Goal: Transaction & Acquisition: Purchase product/service

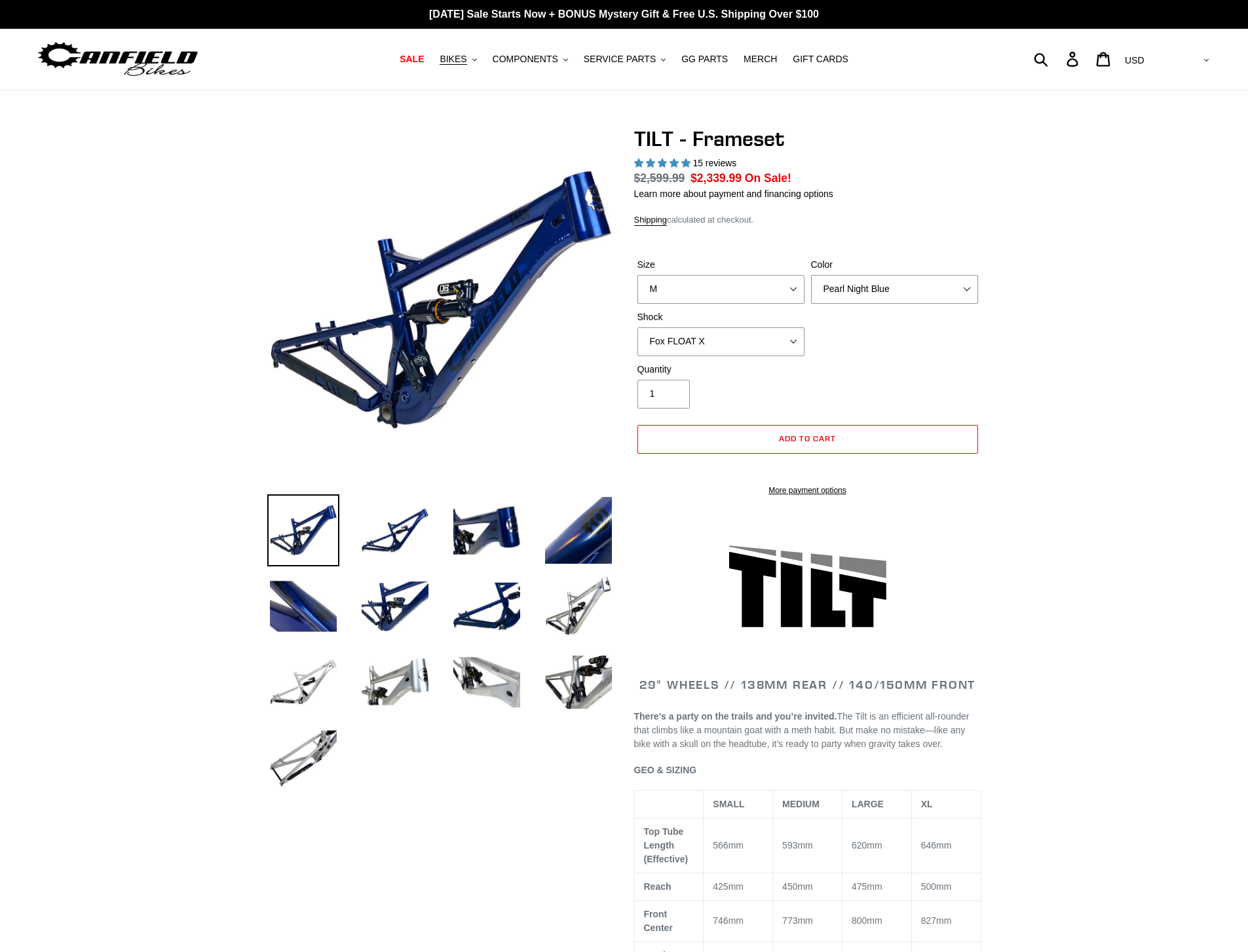
select select "highest-rating"
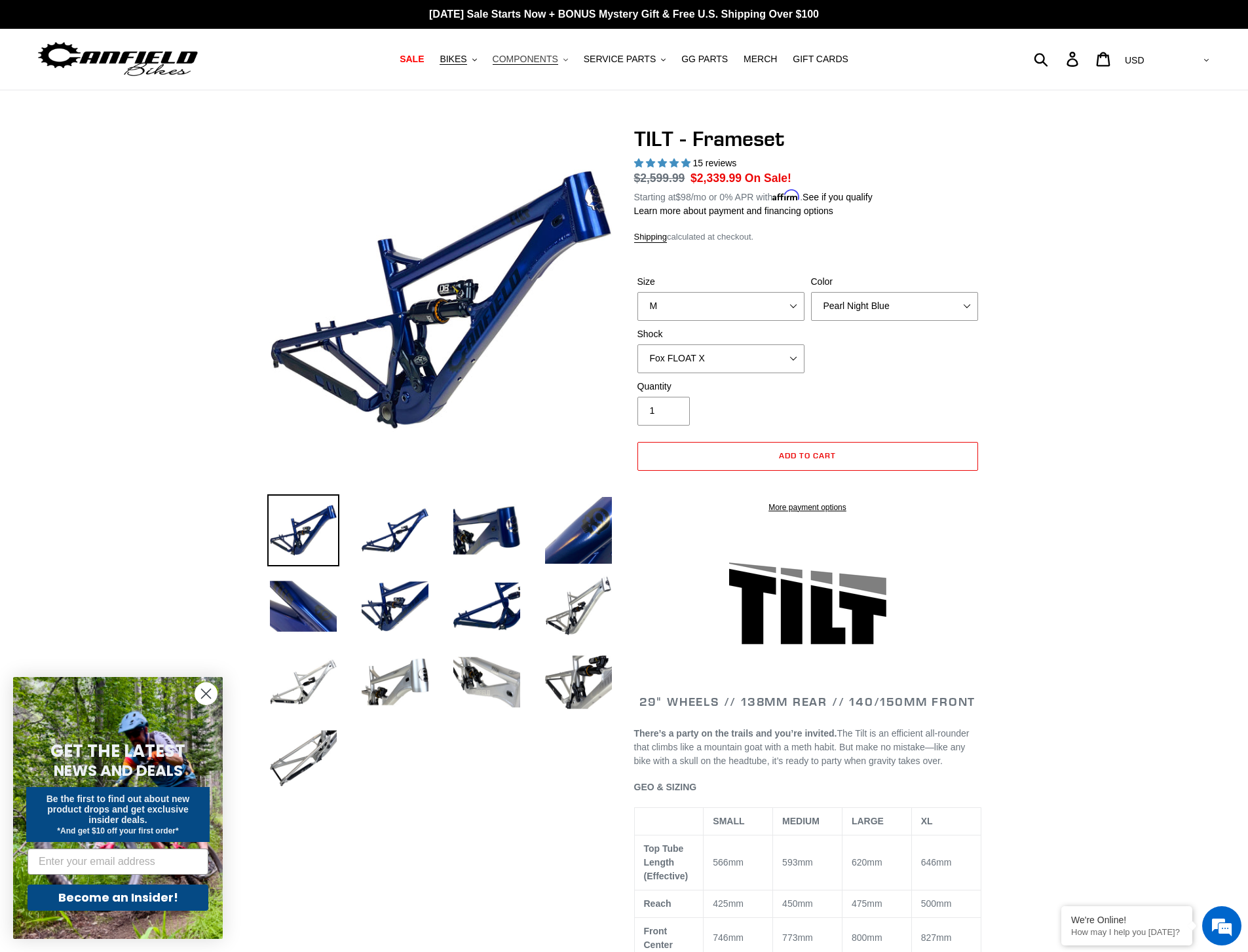
click at [516, 62] on span "COMPONENTS" at bounding box center [525, 60] width 65 height 11
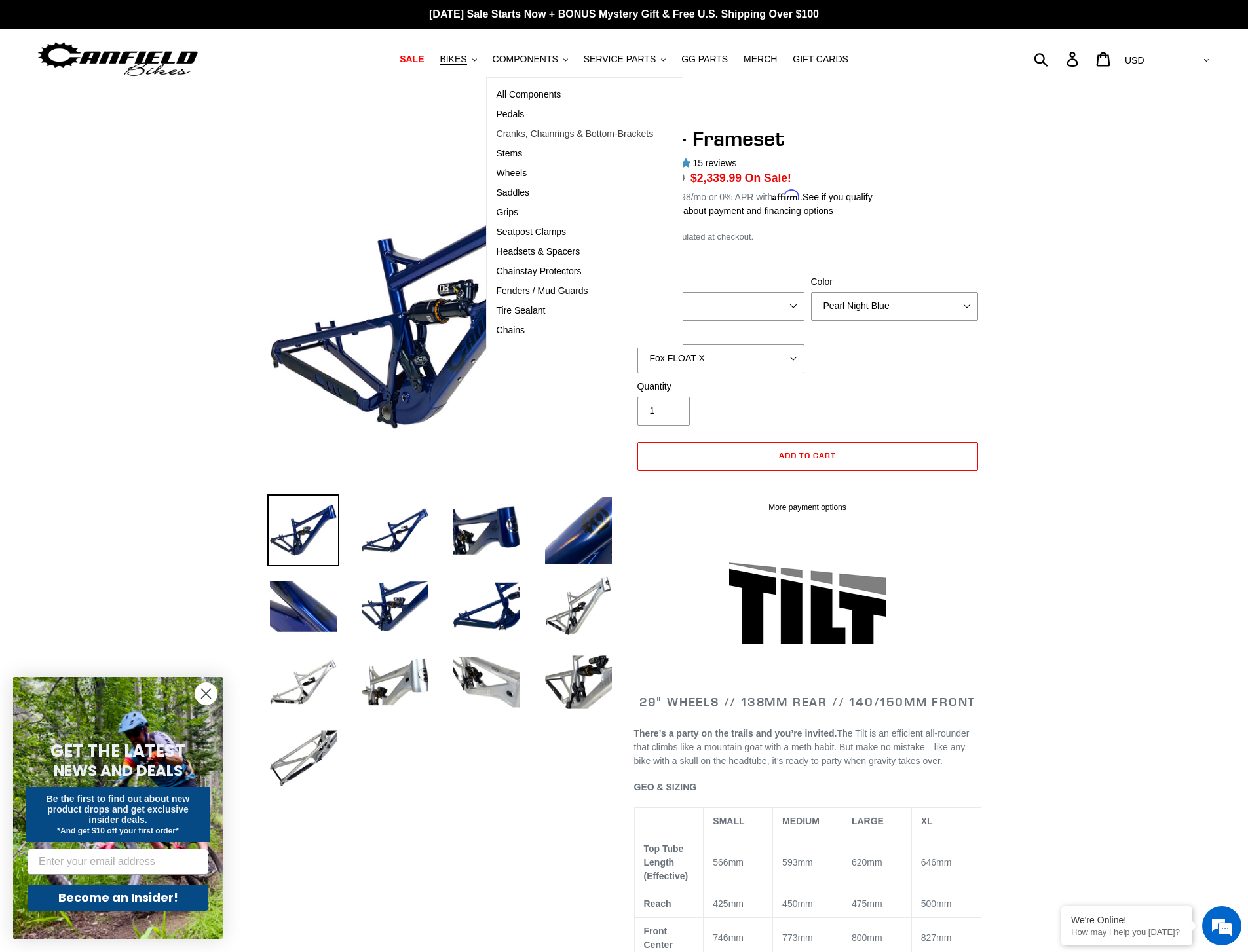
click at [572, 133] on span "Cranks, Chainrings & Bottom-Brackets" at bounding box center [575, 134] width 157 height 11
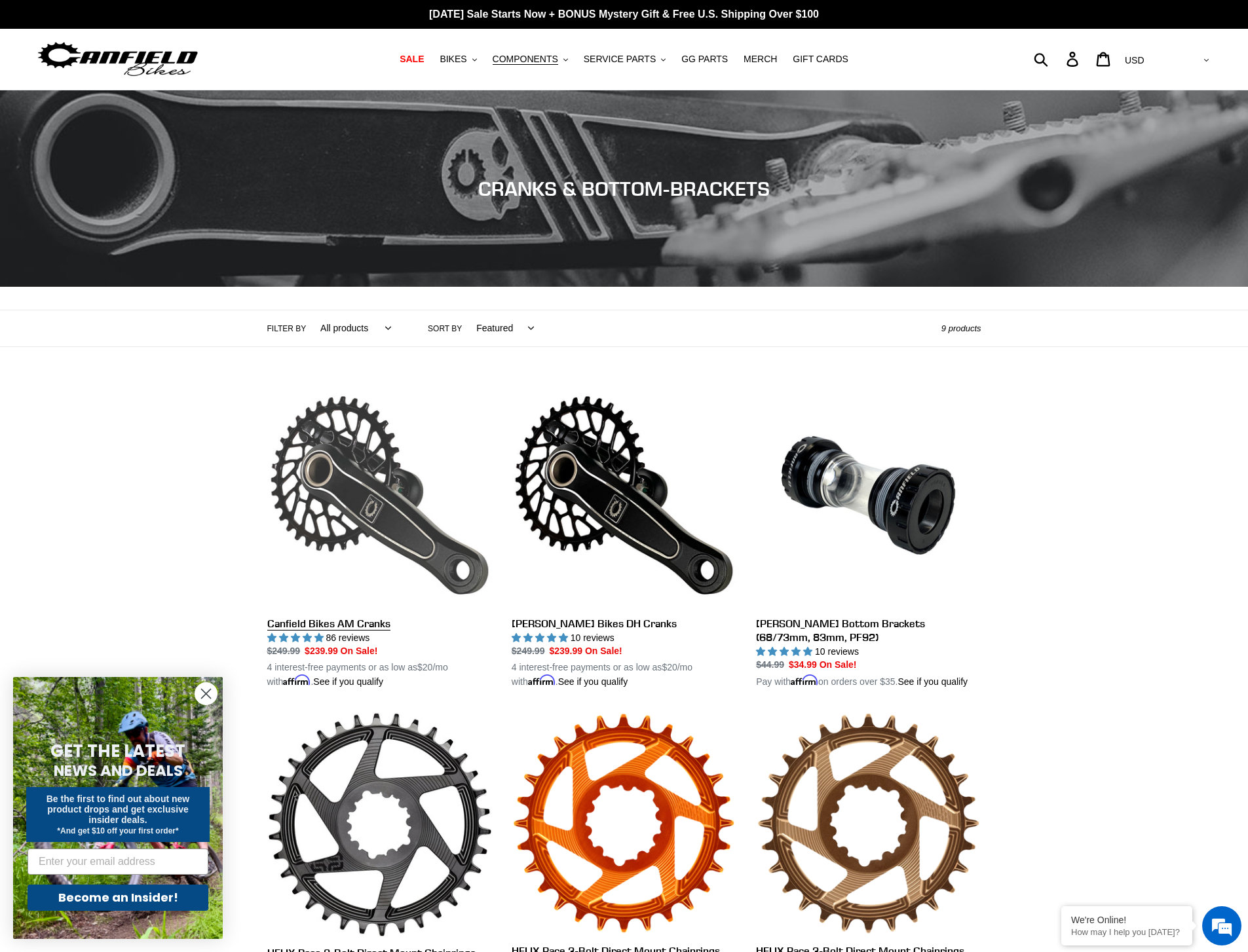
click at [404, 568] on link "Canfield Bikes AM Cranks" at bounding box center [379, 536] width 224 height 307
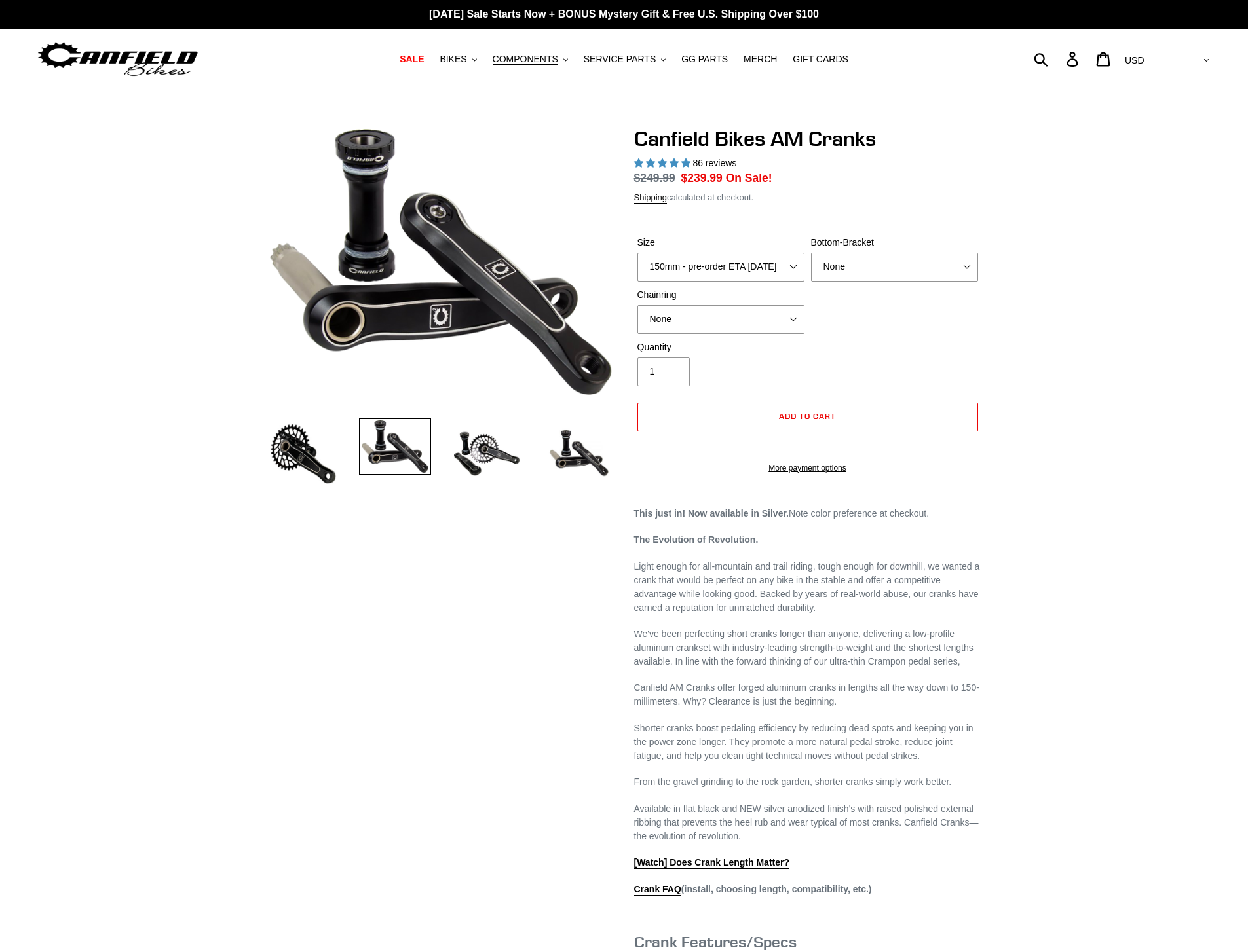
select select "highest-rating"
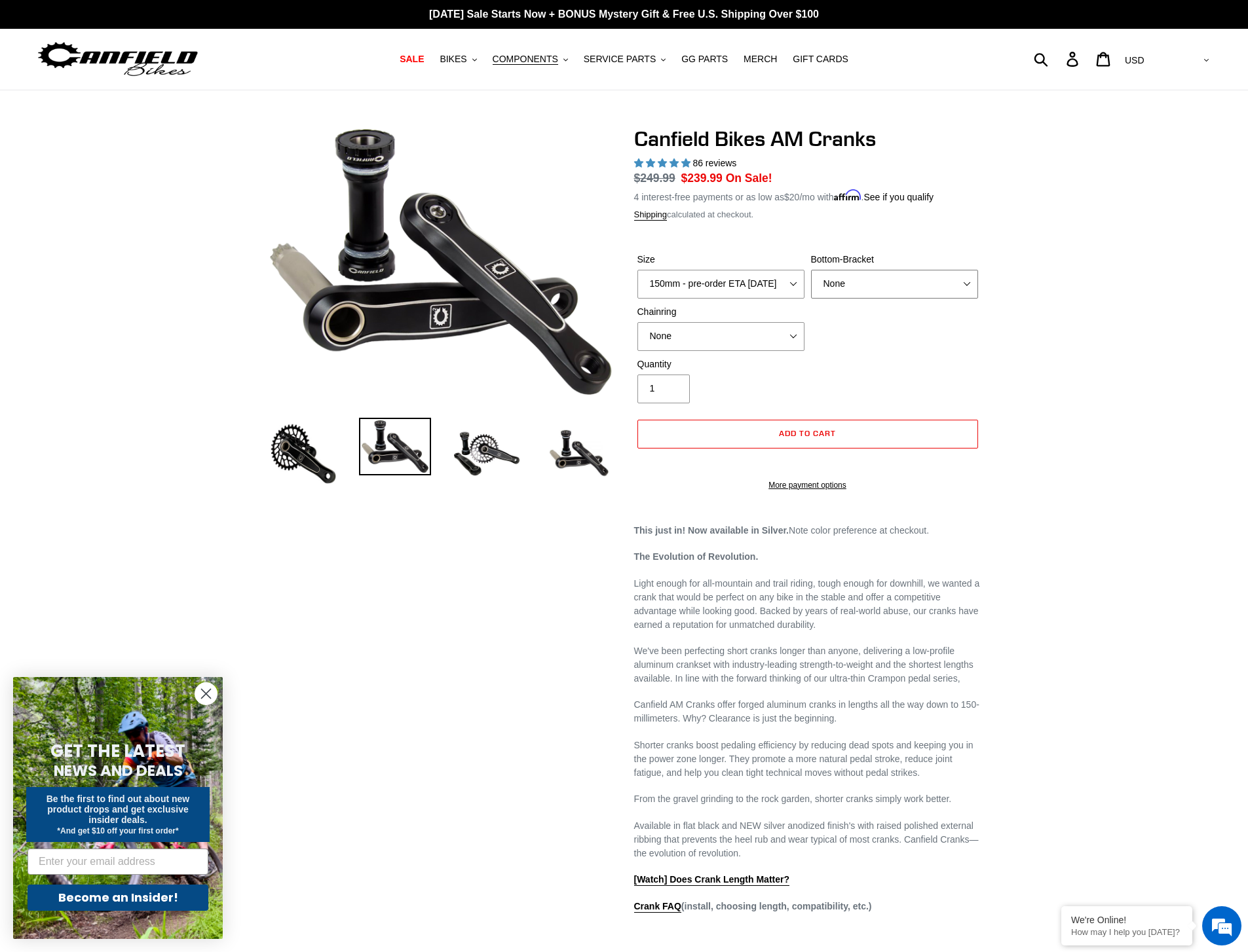
click at [963, 280] on select "None BSA Threaded 68/73mm Press Fit PF92" at bounding box center [894, 284] width 167 height 29
click at [811, 270] on select "None BSA Threaded 68/73mm Press Fit PF92" at bounding box center [894, 284] width 167 height 29
click at [321, 467] on img at bounding box center [303, 454] width 72 height 72
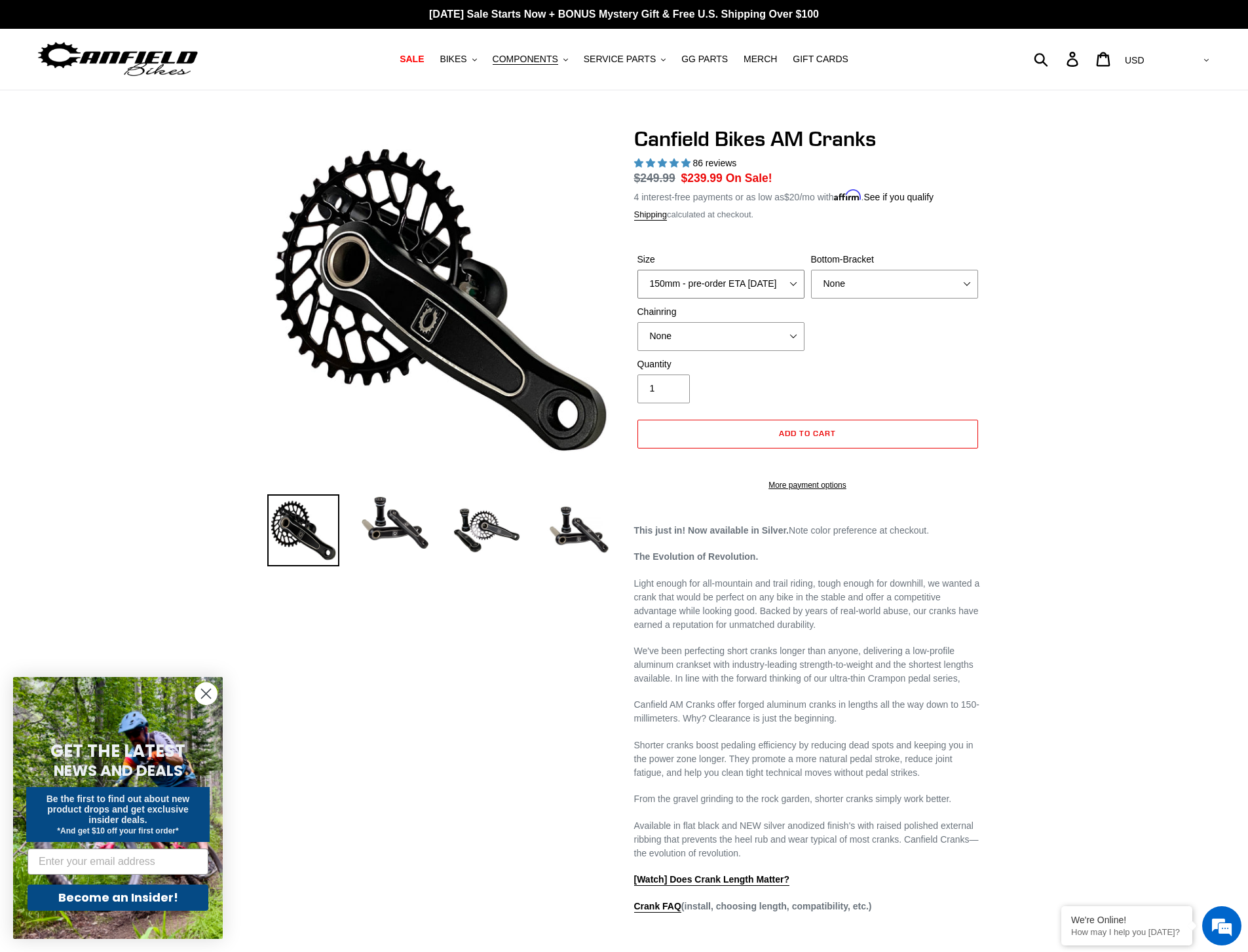
click at [785, 280] on select "150mm - pre-order ETA 9/30/25 155mm - pre-order ETA 9/30/25 160mm - pre-order E…" at bounding box center [721, 284] width 167 height 29
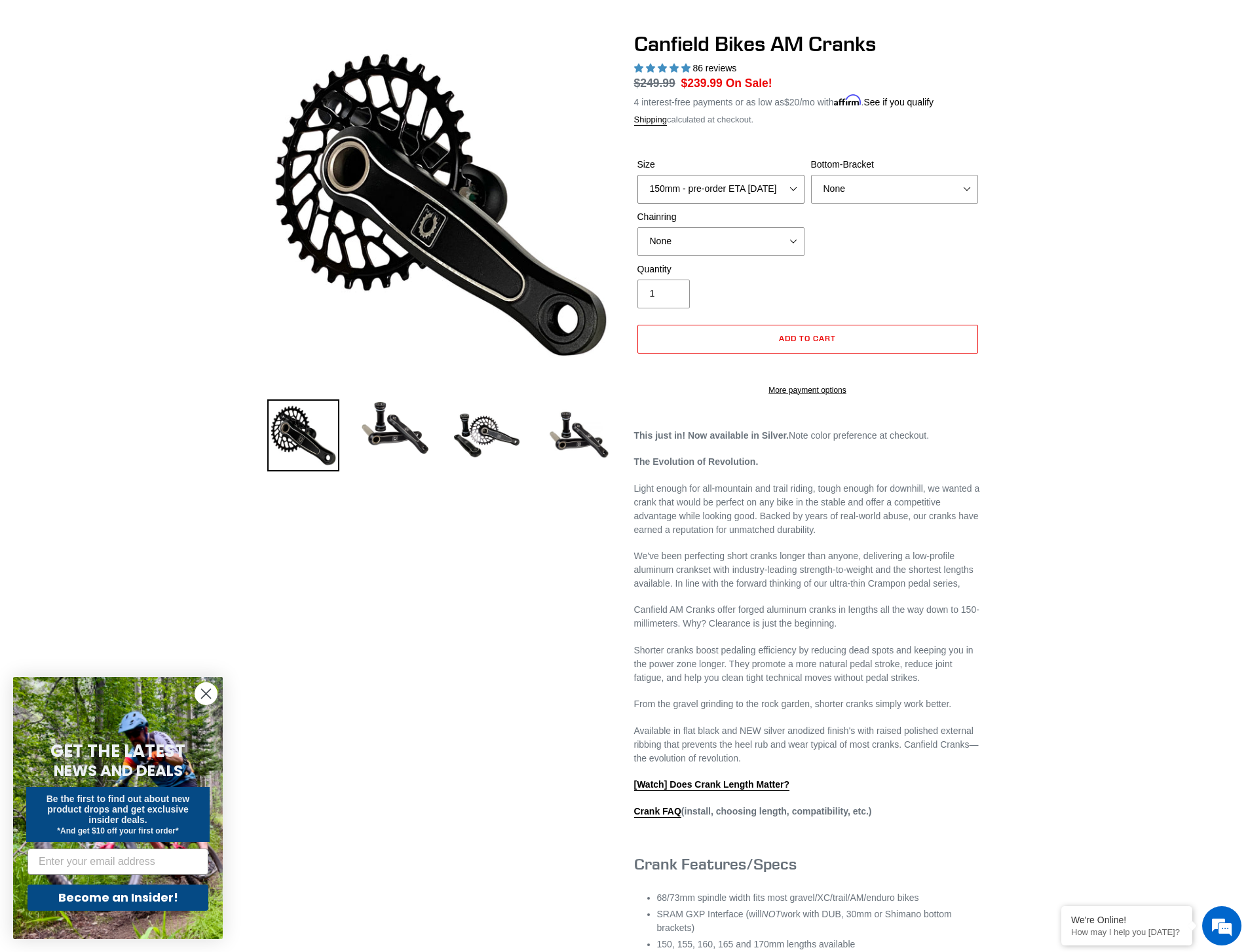
scroll to position [95, 0]
click at [769, 239] on select "None 30t Round (Boost 148) 30t Oval (Boost 148) 32t Round (Boost 148) 32t Oval …" at bounding box center [721, 241] width 167 height 29
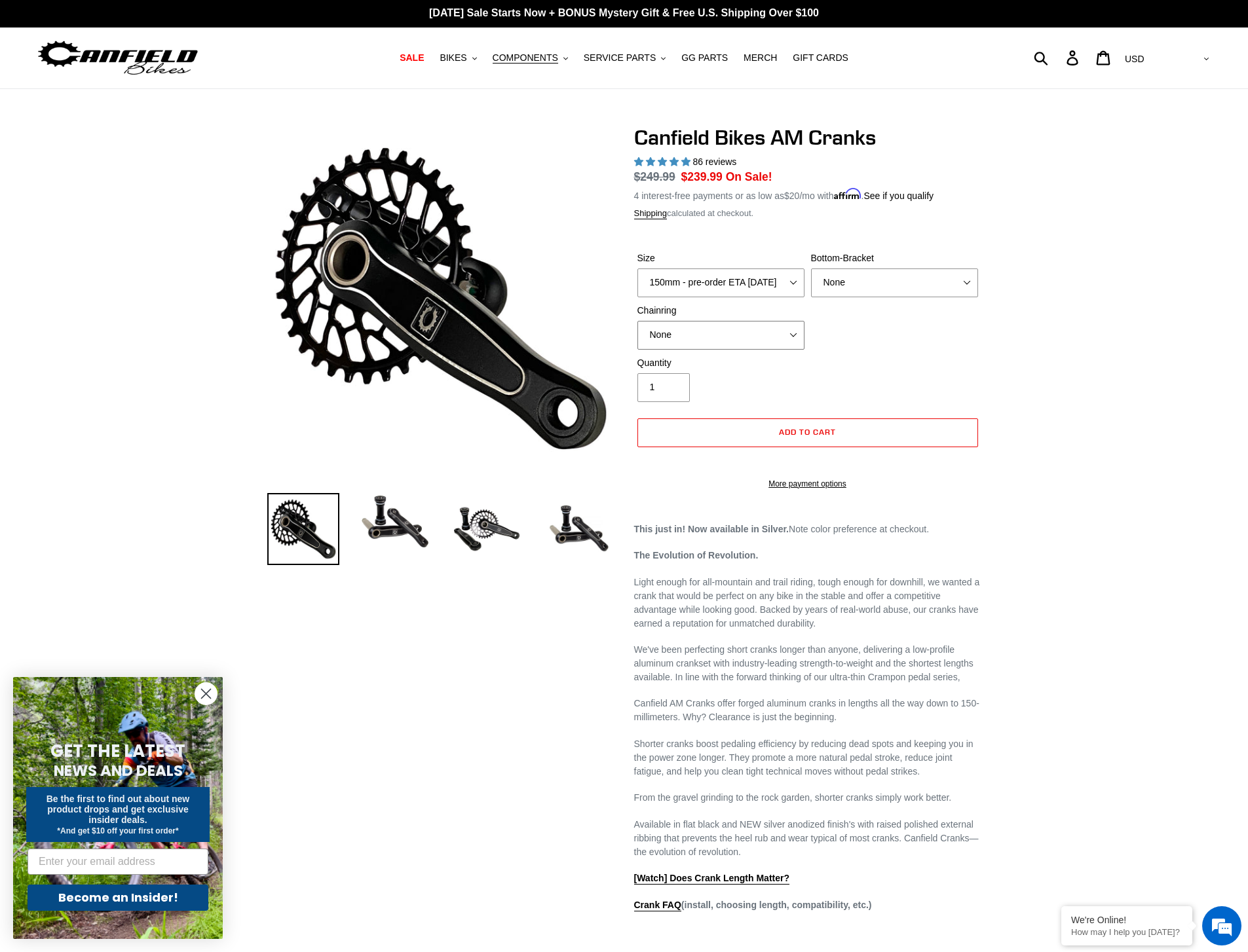
scroll to position [0, 0]
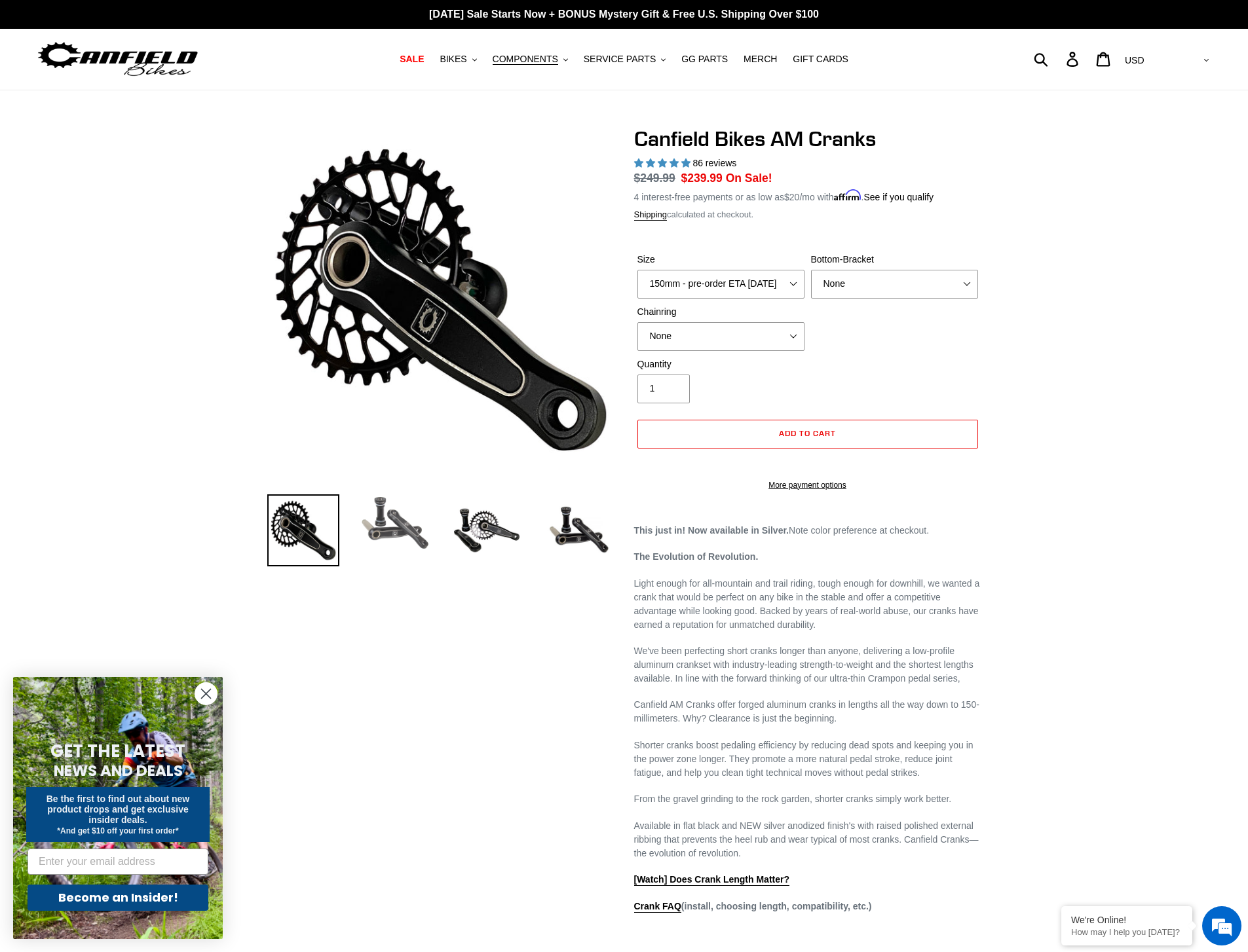
click at [415, 541] on img at bounding box center [395, 523] width 72 height 57
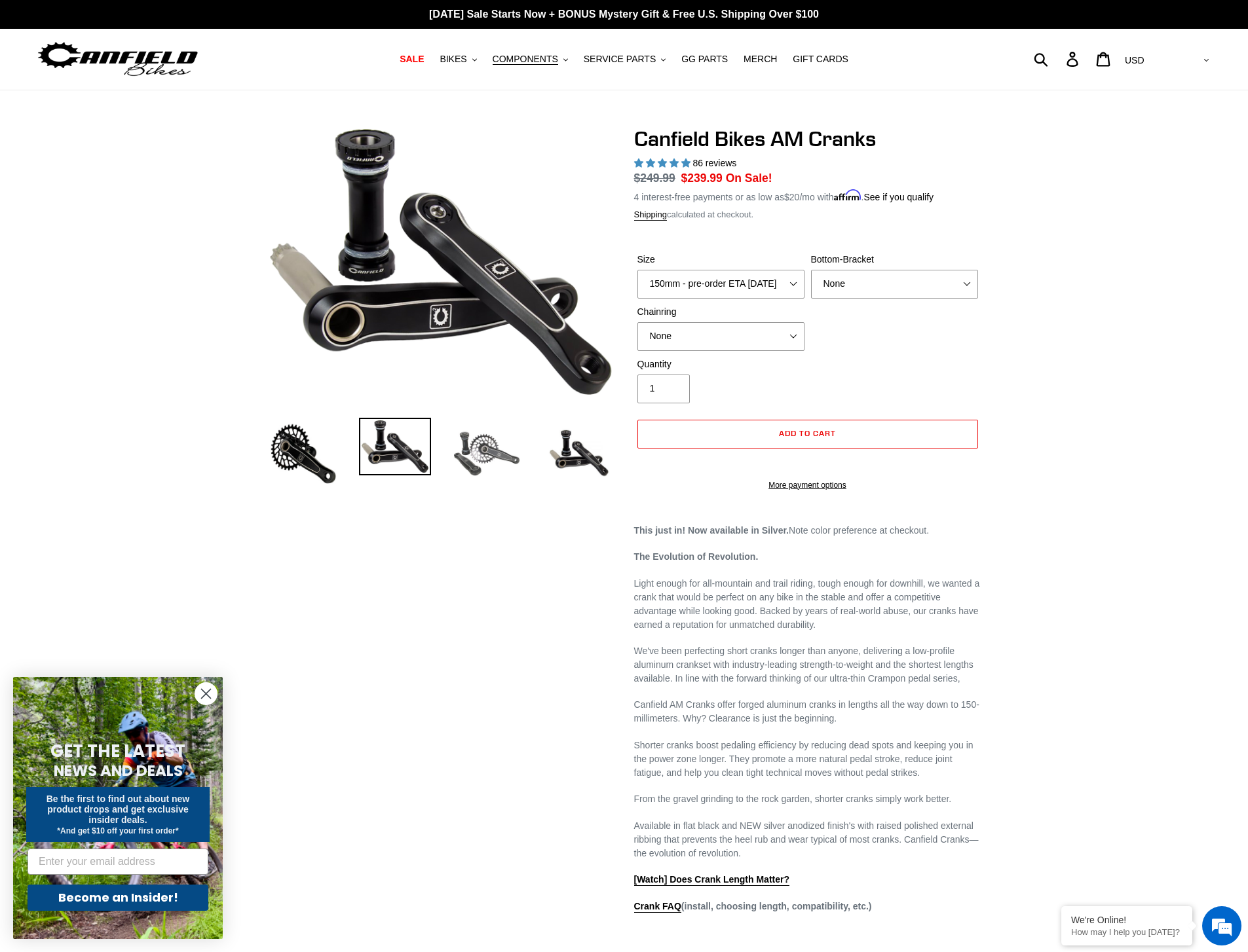
click at [478, 460] on img at bounding box center [487, 454] width 72 height 72
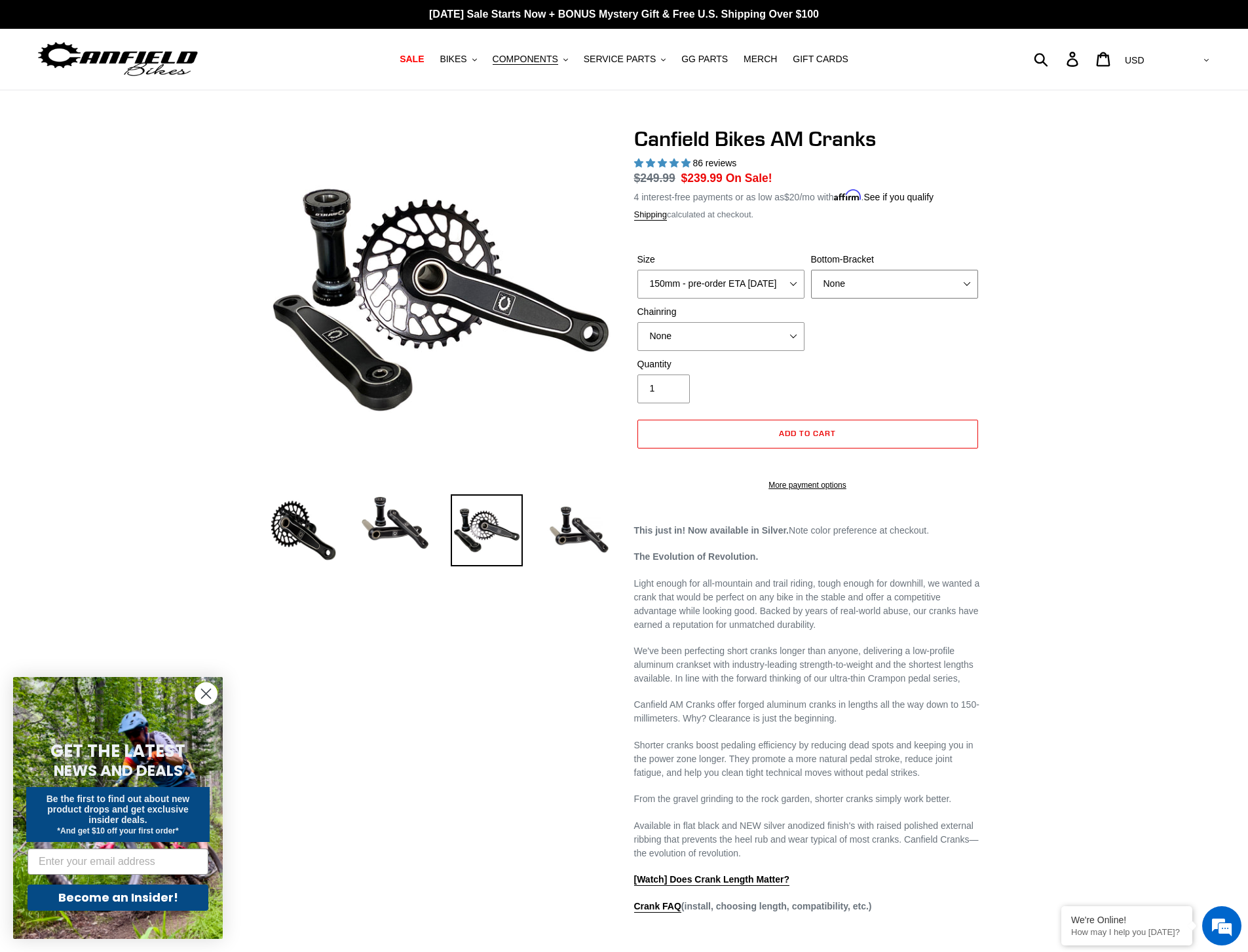
click at [869, 285] on select "None BSA Threaded 68/73mm Press Fit PF92" at bounding box center [894, 284] width 167 height 29
click at [689, 164] on span "4.97 stars" at bounding box center [686, 163] width 9 height 9
click at [732, 166] on span "86 reviews" at bounding box center [714, 163] width 44 height 11
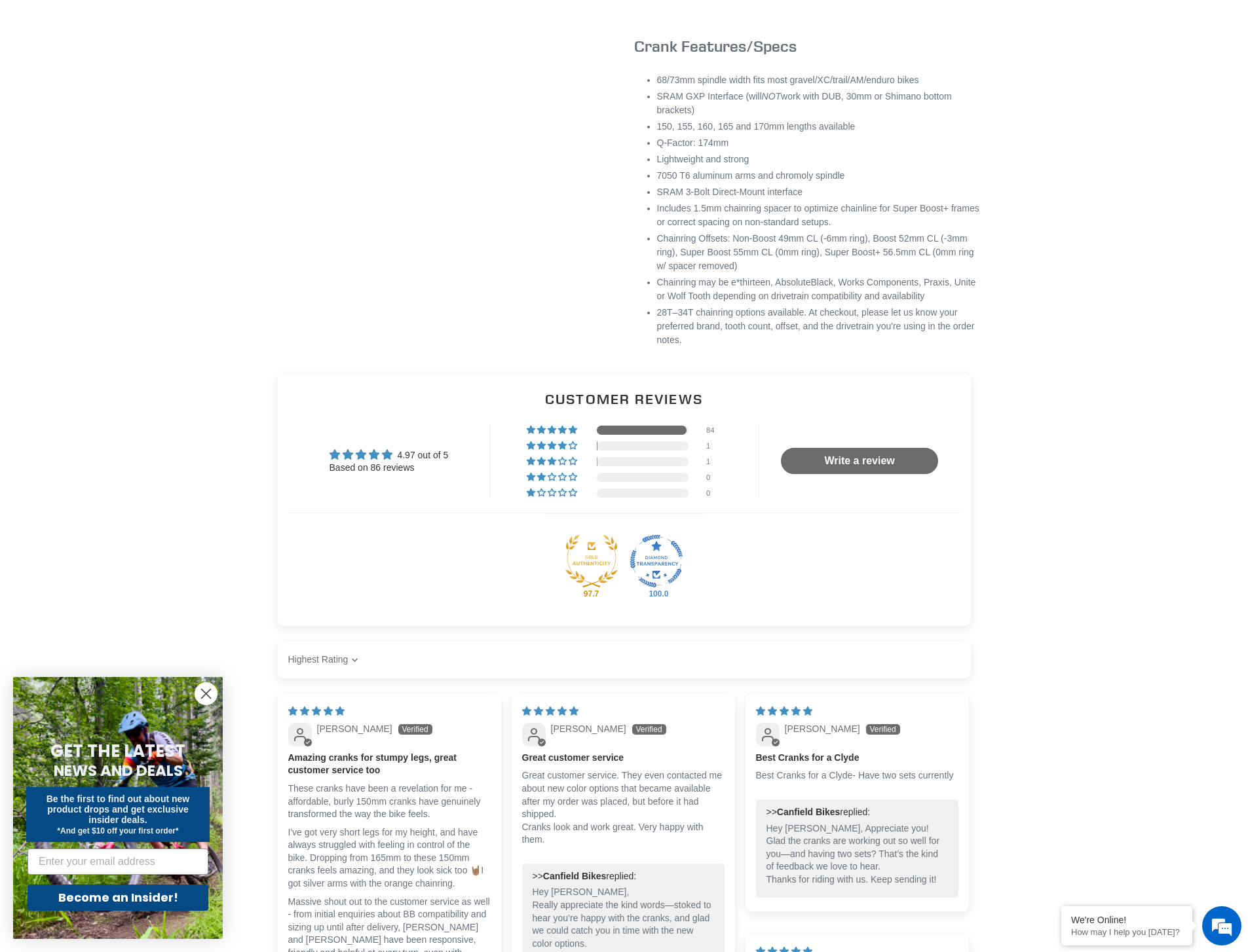
scroll to position [1114, 0]
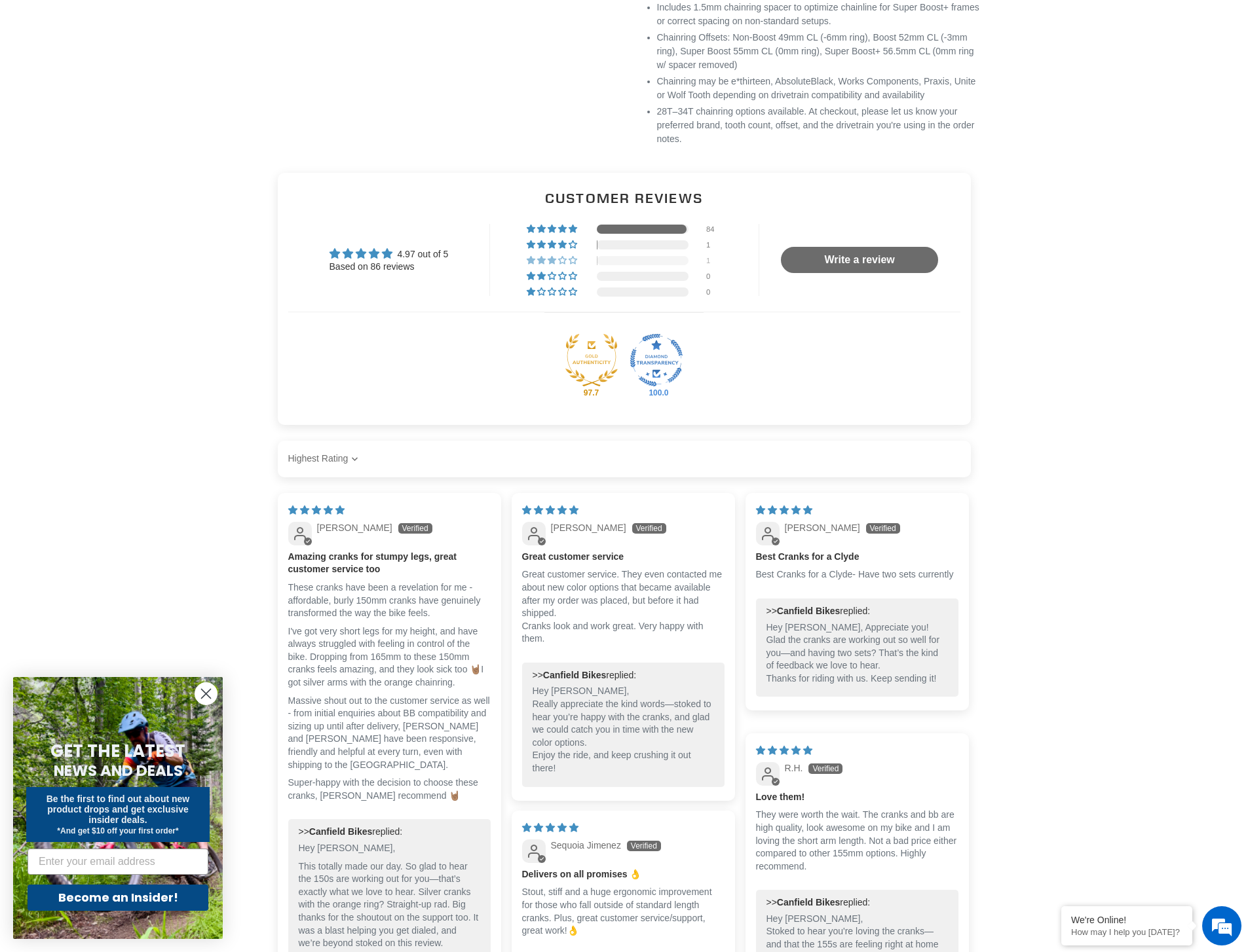
click at [552, 264] on span "1% (1) reviews with 3 star rating" at bounding box center [553, 260] width 11 height 8
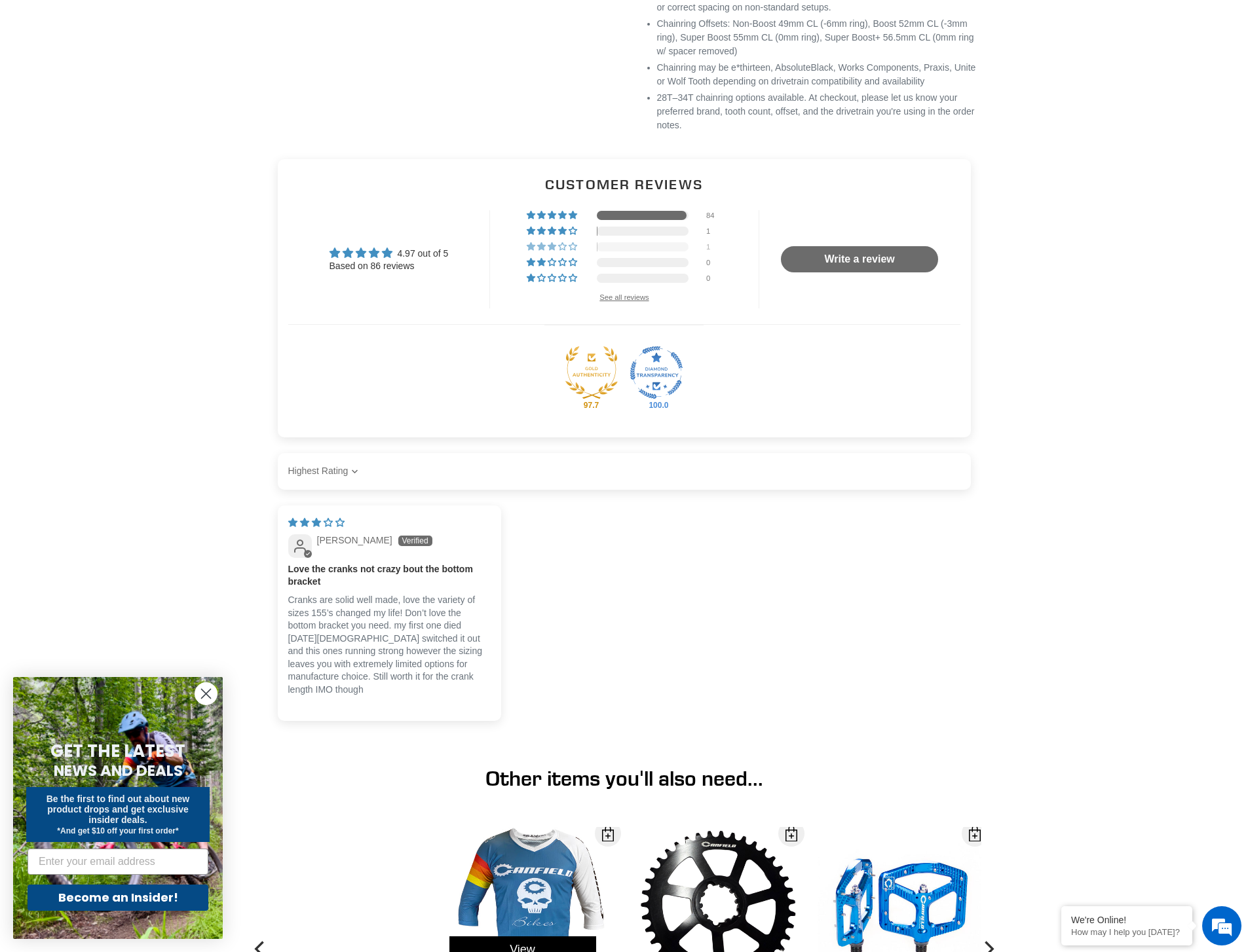
scroll to position [1086, 0]
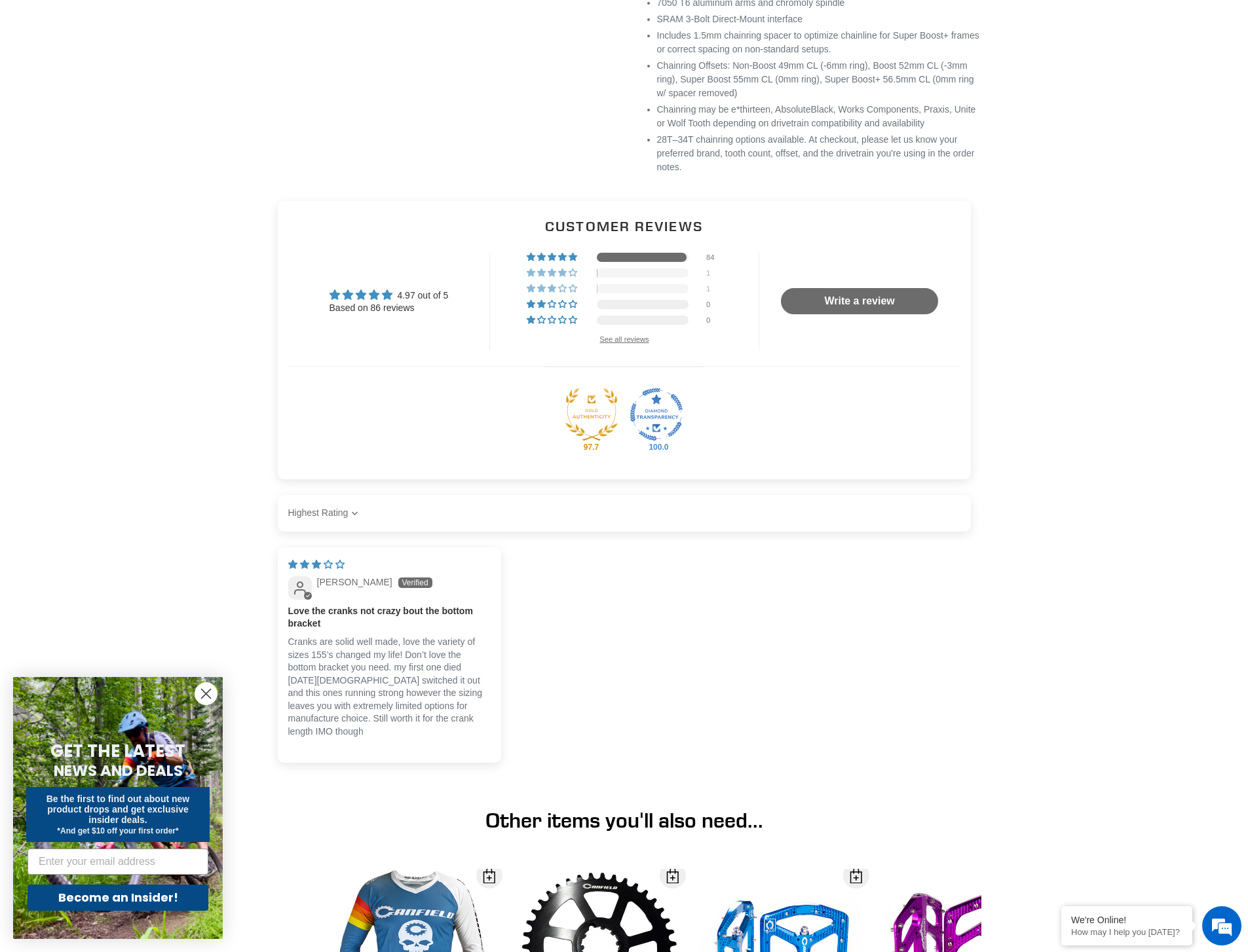
click at [570, 277] on span "1% (1) reviews with 4 star rating" at bounding box center [574, 272] width 11 height 8
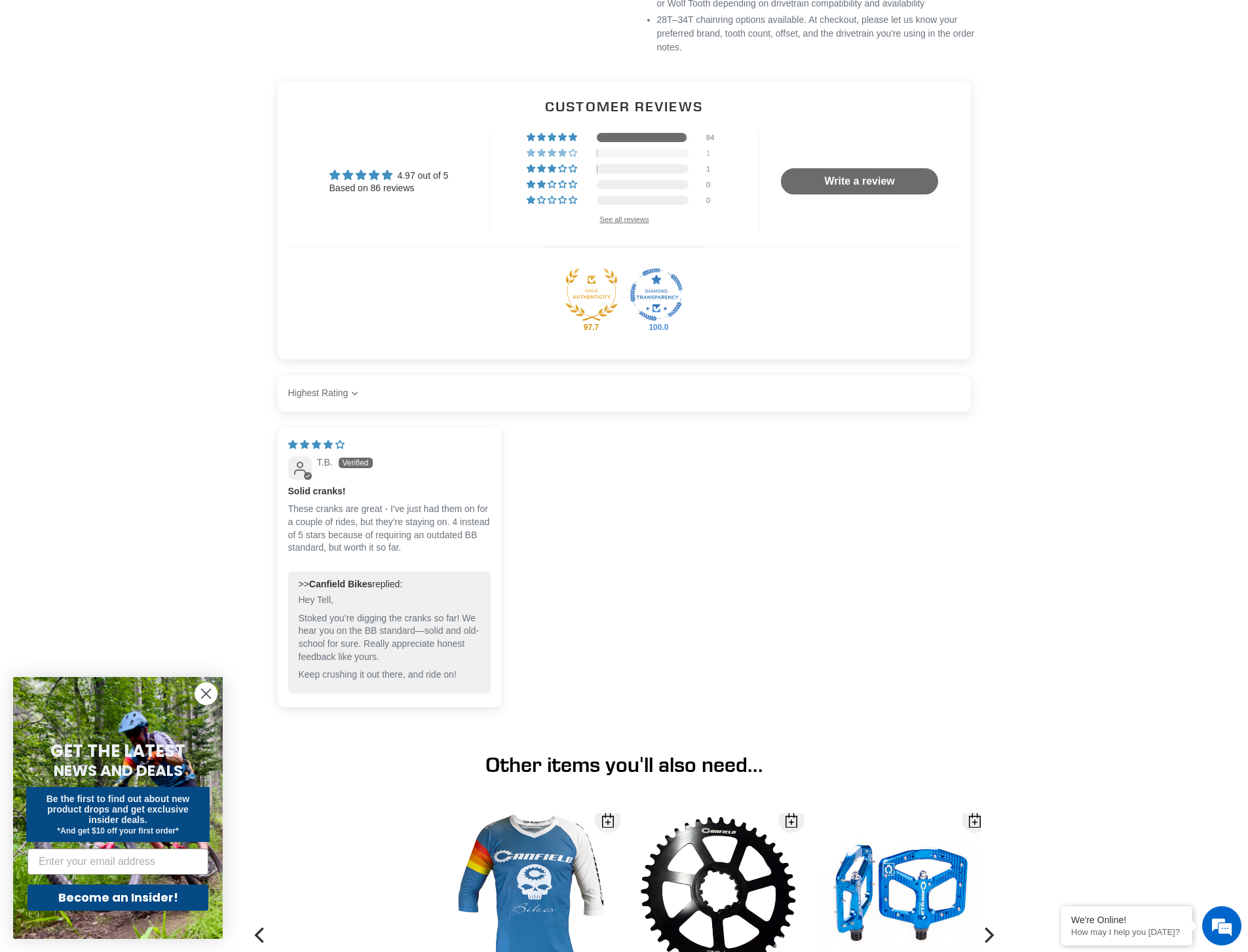
scroll to position [1027, 0]
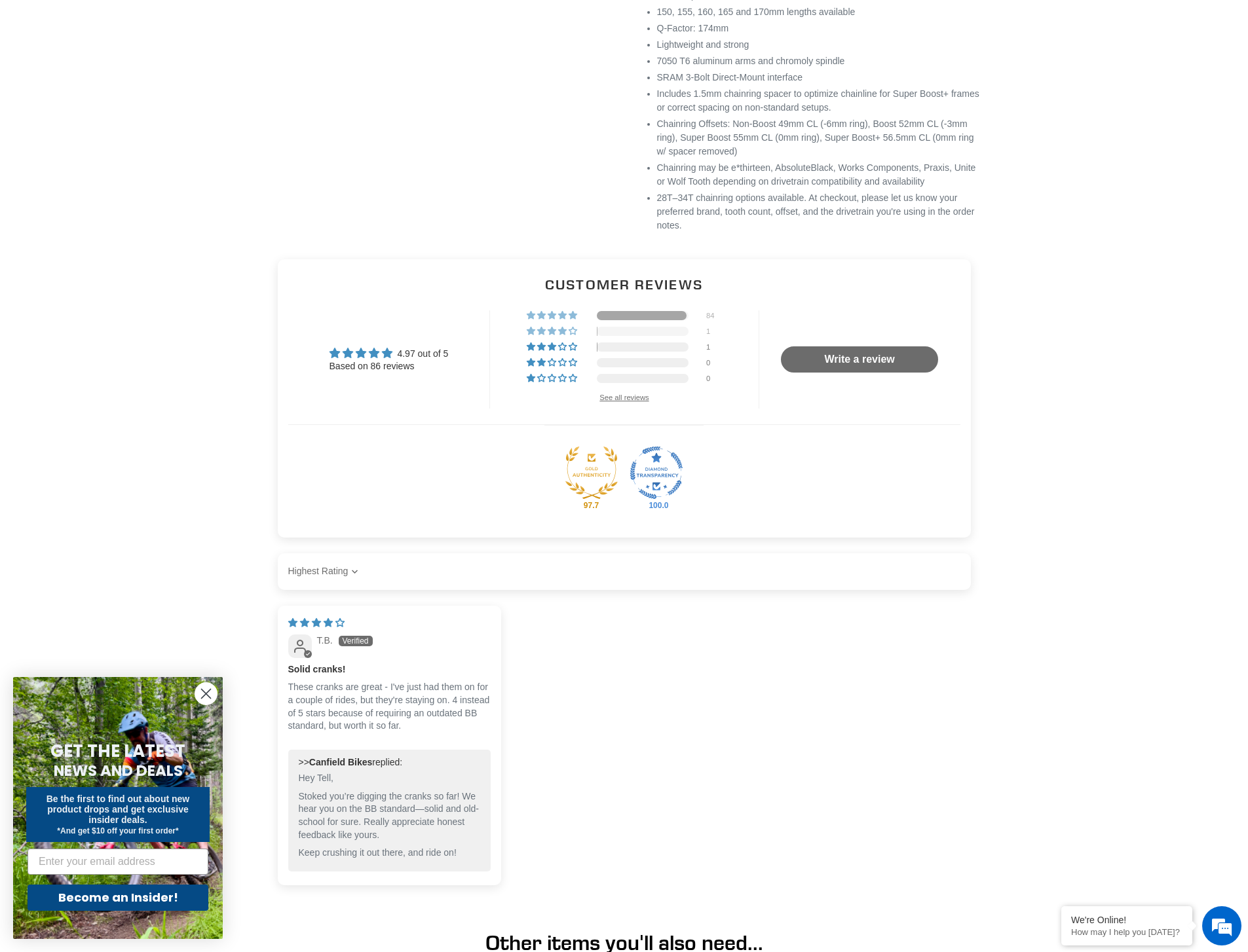
click at [651, 320] on div at bounding box center [641, 315] width 90 height 9
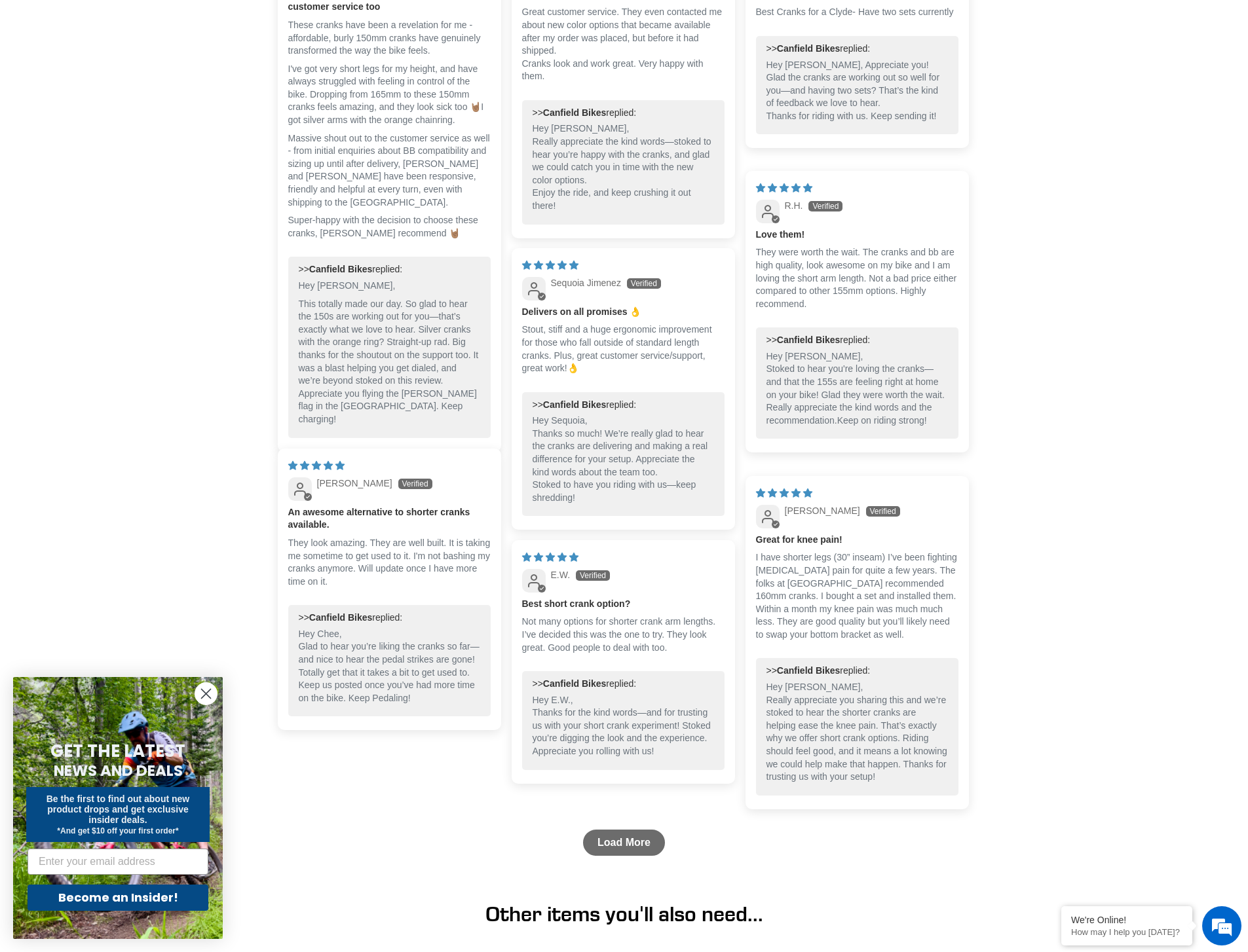
scroll to position [1723, 0]
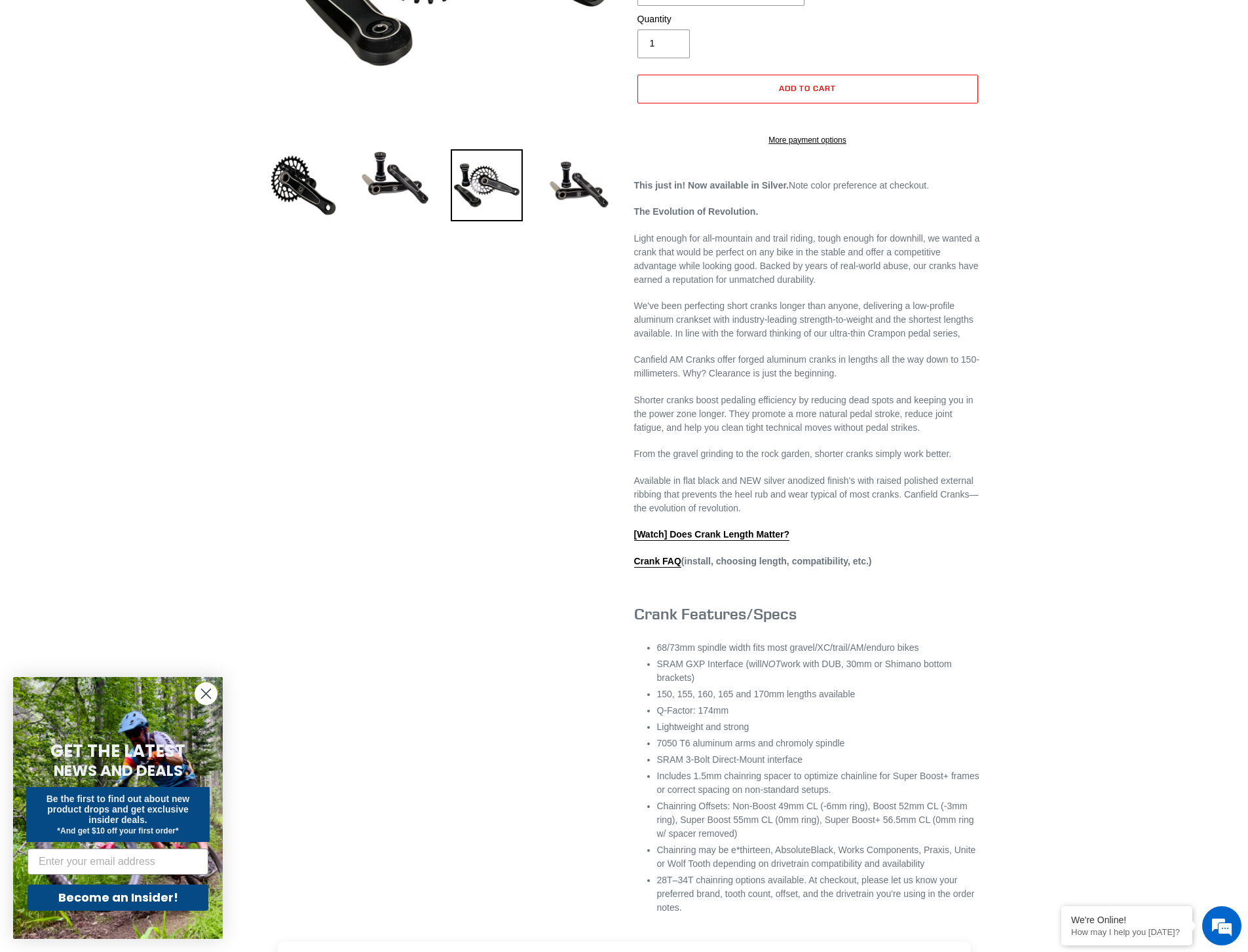
scroll to position [0, 0]
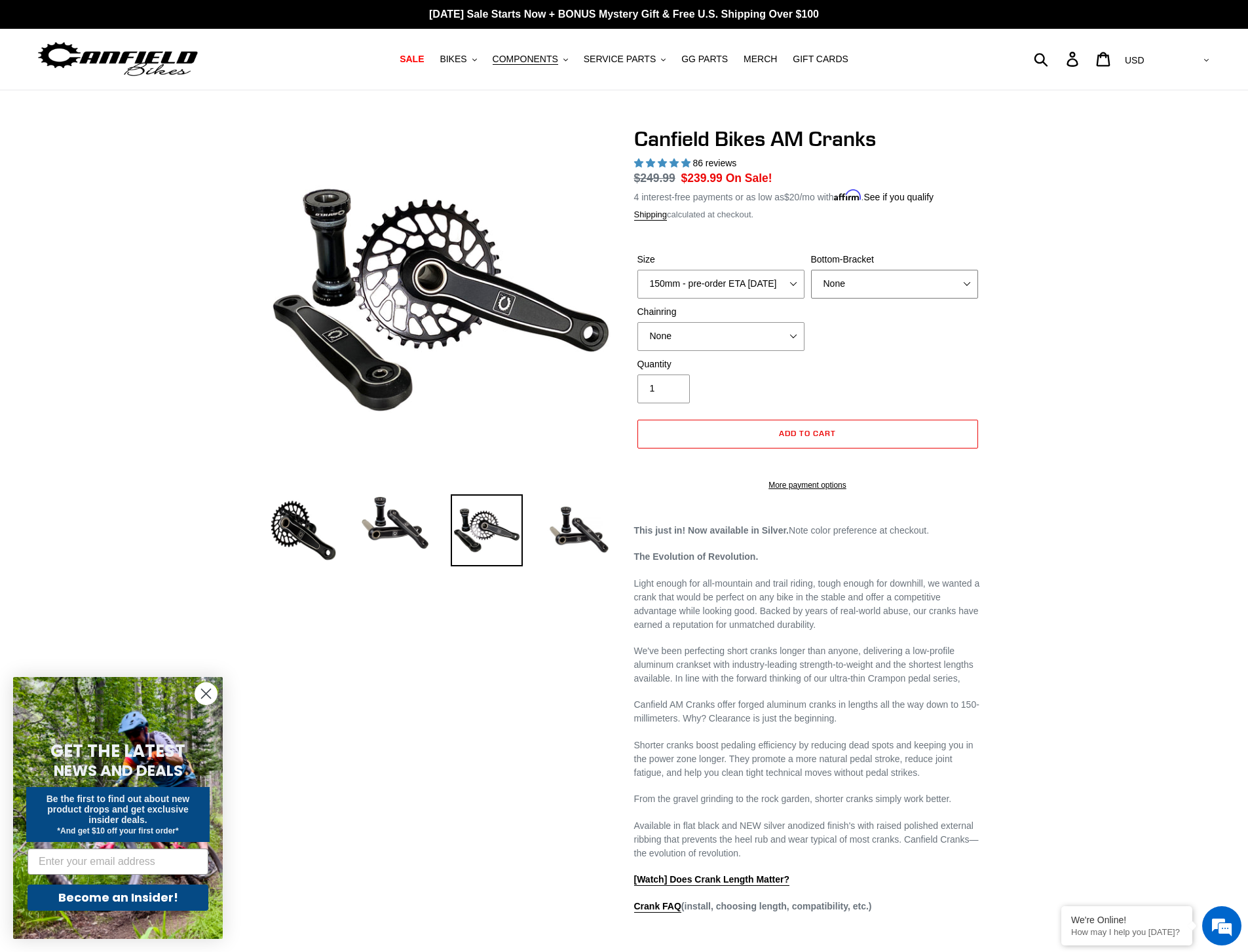
click at [941, 287] on select "None BSA Threaded 68/73mm Press Fit PF92" at bounding box center [894, 284] width 167 height 29
click at [534, 57] on span "COMPONENTS" at bounding box center [525, 60] width 65 height 11
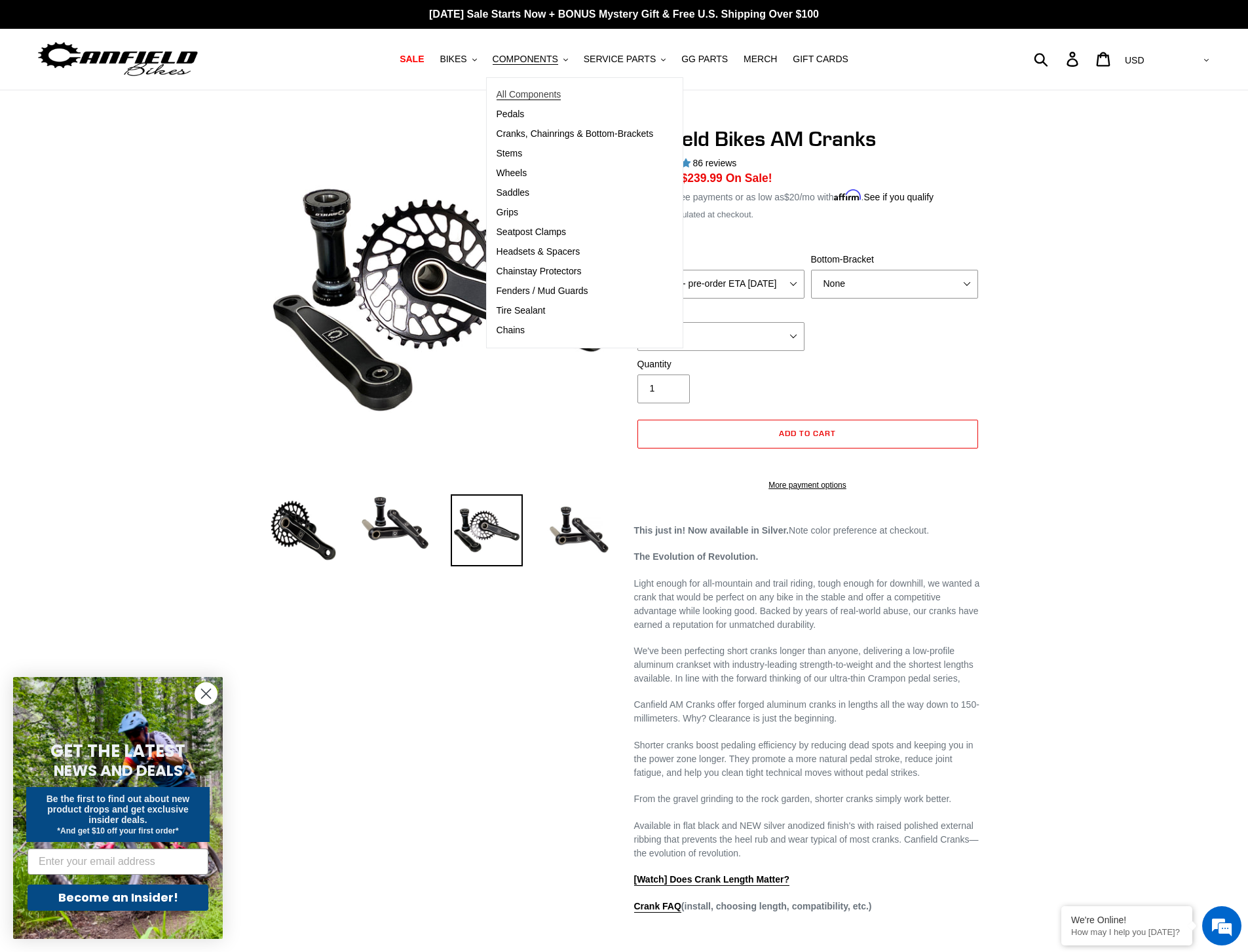
click at [539, 92] on span "All Components" at bounding box center [529, 95] width 65 height 11
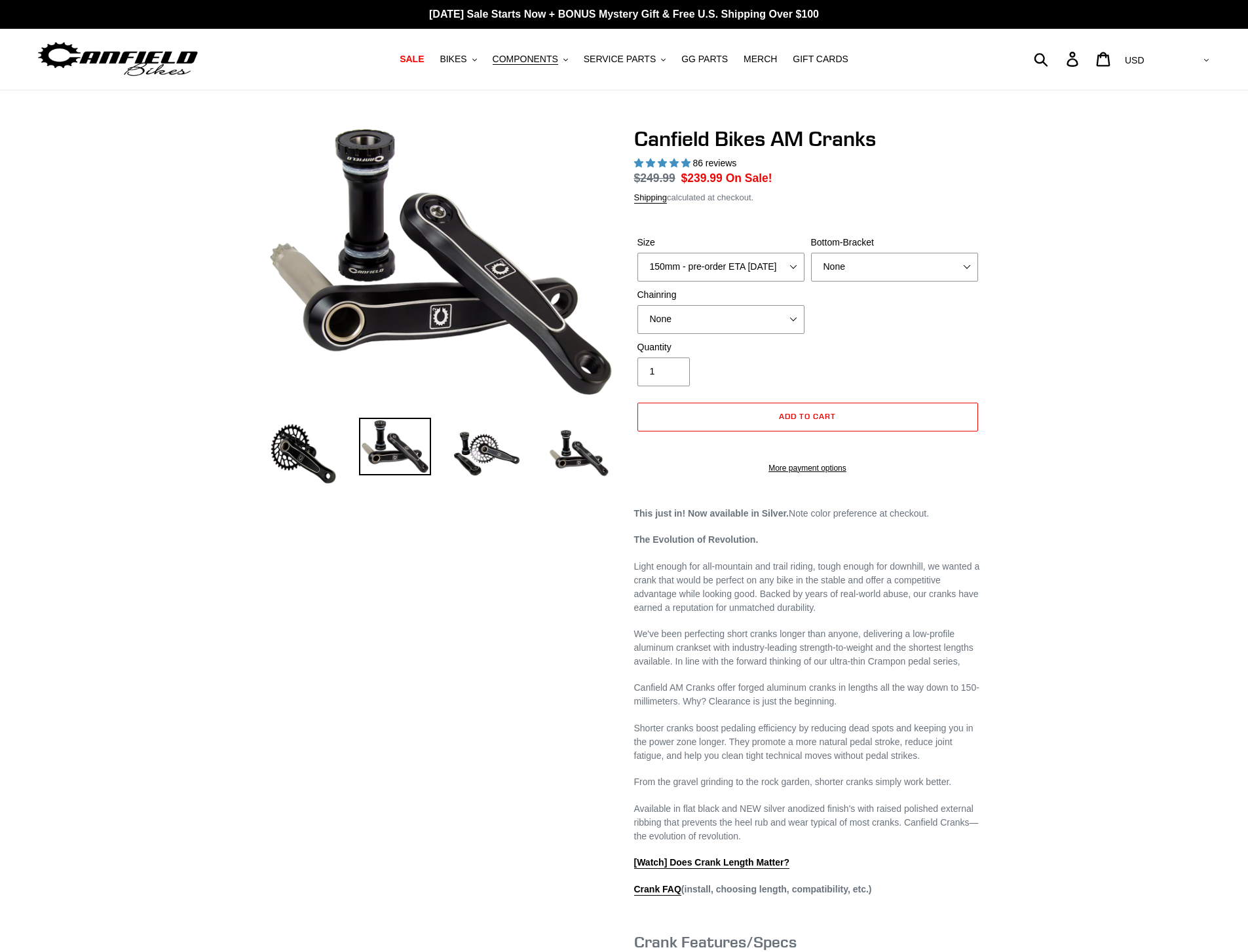
select select "highest-rating"
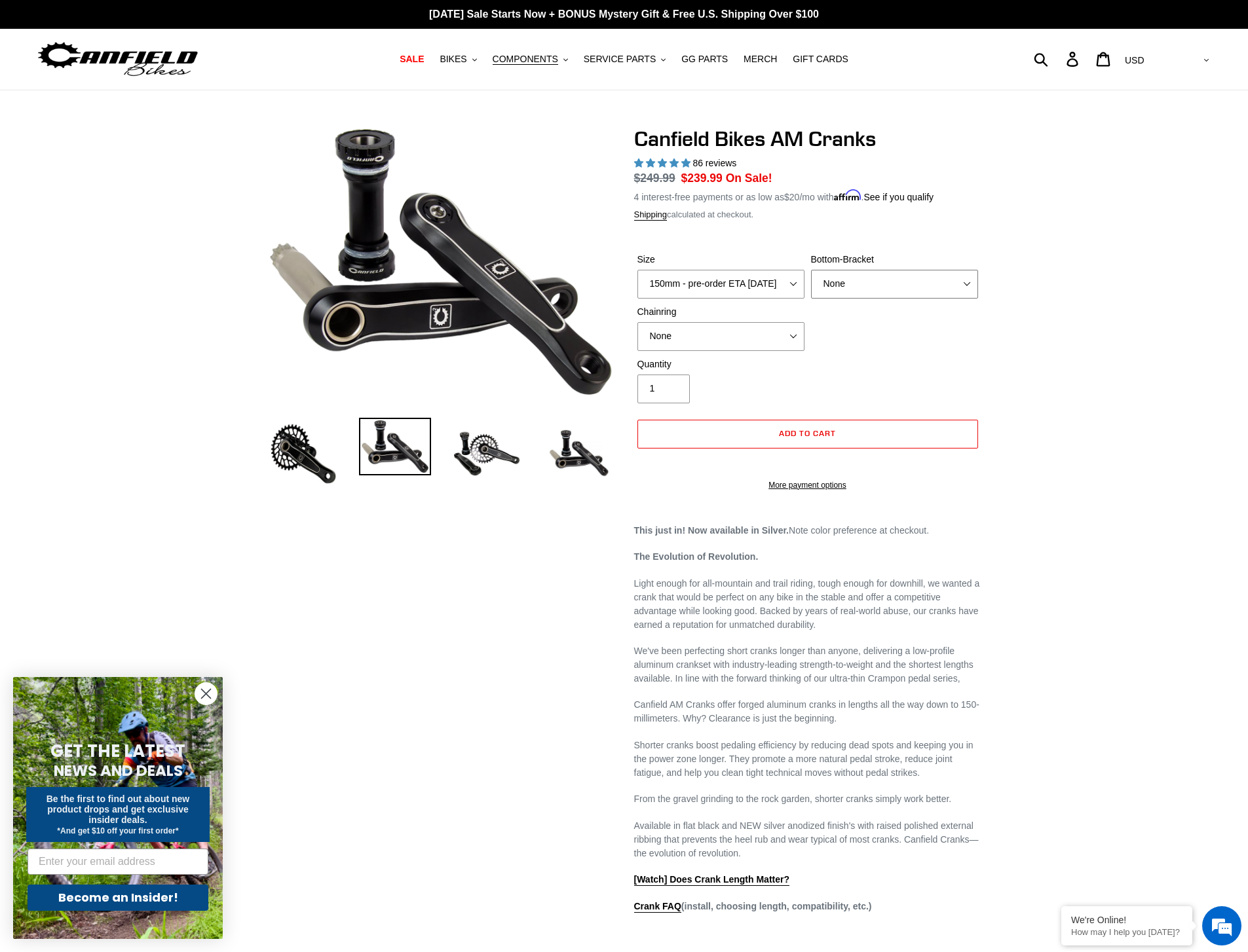
click at [945, 277] on select "None BSA Threaded 68/73mm Press Fit PF92" at bounding box center [894, 284] width 167 height 29
select select "BSA Threaded 68/73mm"
click at [811, 270] on select "None BSA Threaded 68/73mm Press Fit PF92" at bounding box center [894, 284] width 167 height 29
click at [1169, 345] on div "Previous slide" at bounding box center [624, 699] width 1248 height 1146
click at [767, 281] on select "150mm - pre-order ETA [DATE] 155mm - pre-order ETA [DATE] 160mm - pre-order ETA…" at bounding box center [721, 284] width 167 height 29
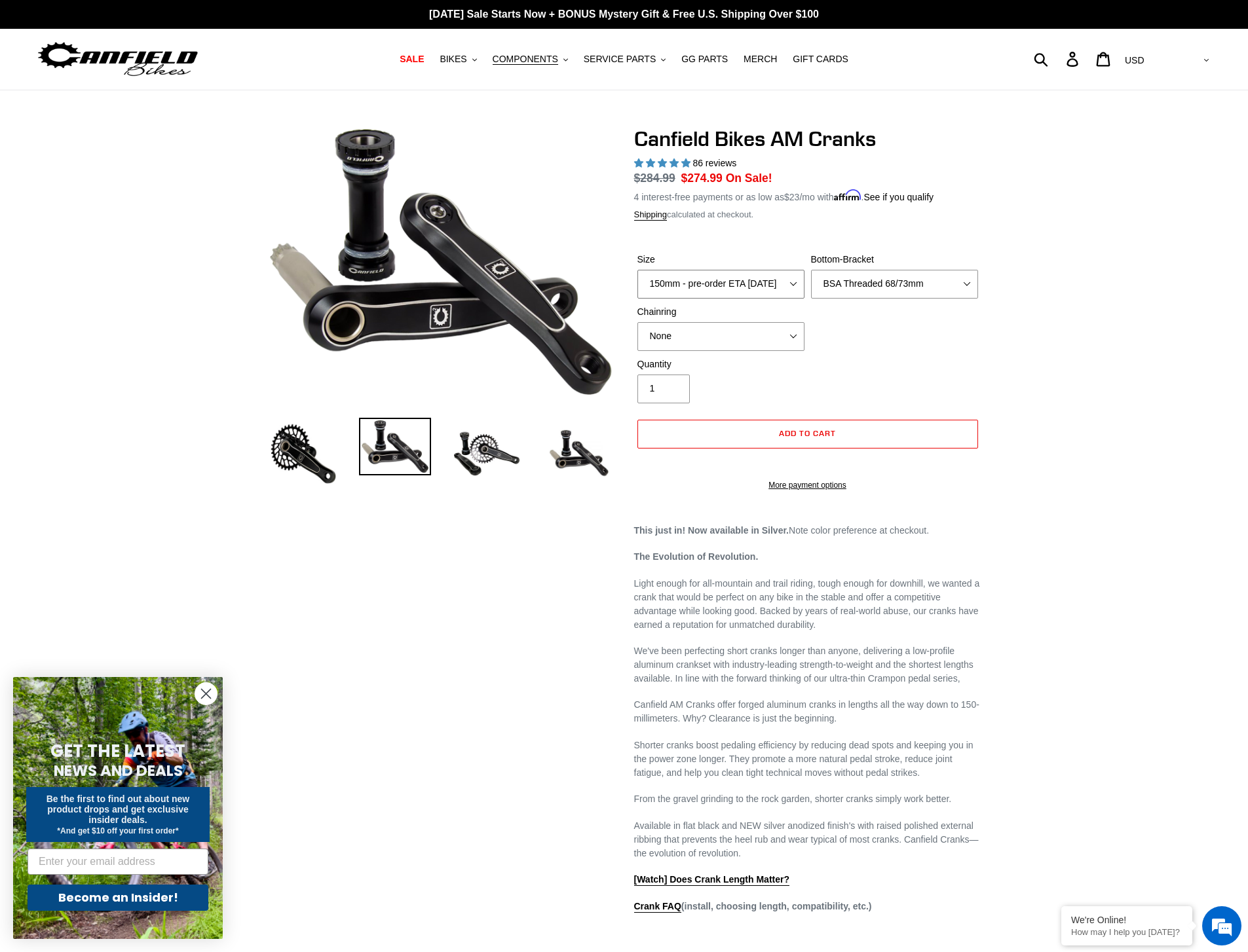
select select "155mm - pre-order ETA [DATE]"
click at [638, 270] on select "150mm - pre-order ETA [DATE] 155mm - pre-order ETA [DATE] 160mm - pre-order ETA…" at bounding box center [721, 284] width 167 height 29
click at [1044, 424] on div "Previous slide" at bounding box center [624, 699] width 1248 height 1146
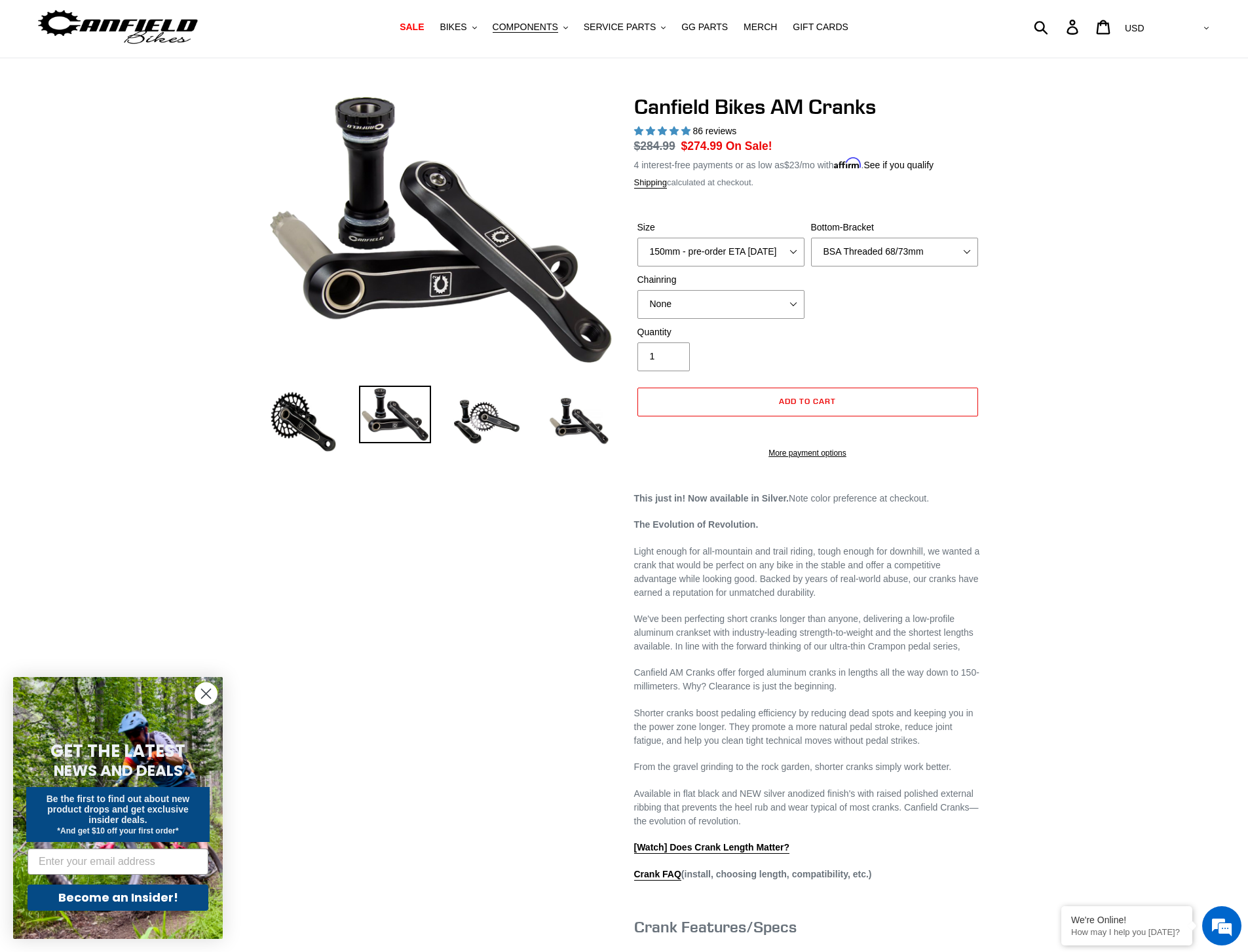
scroll to position [58, 0]
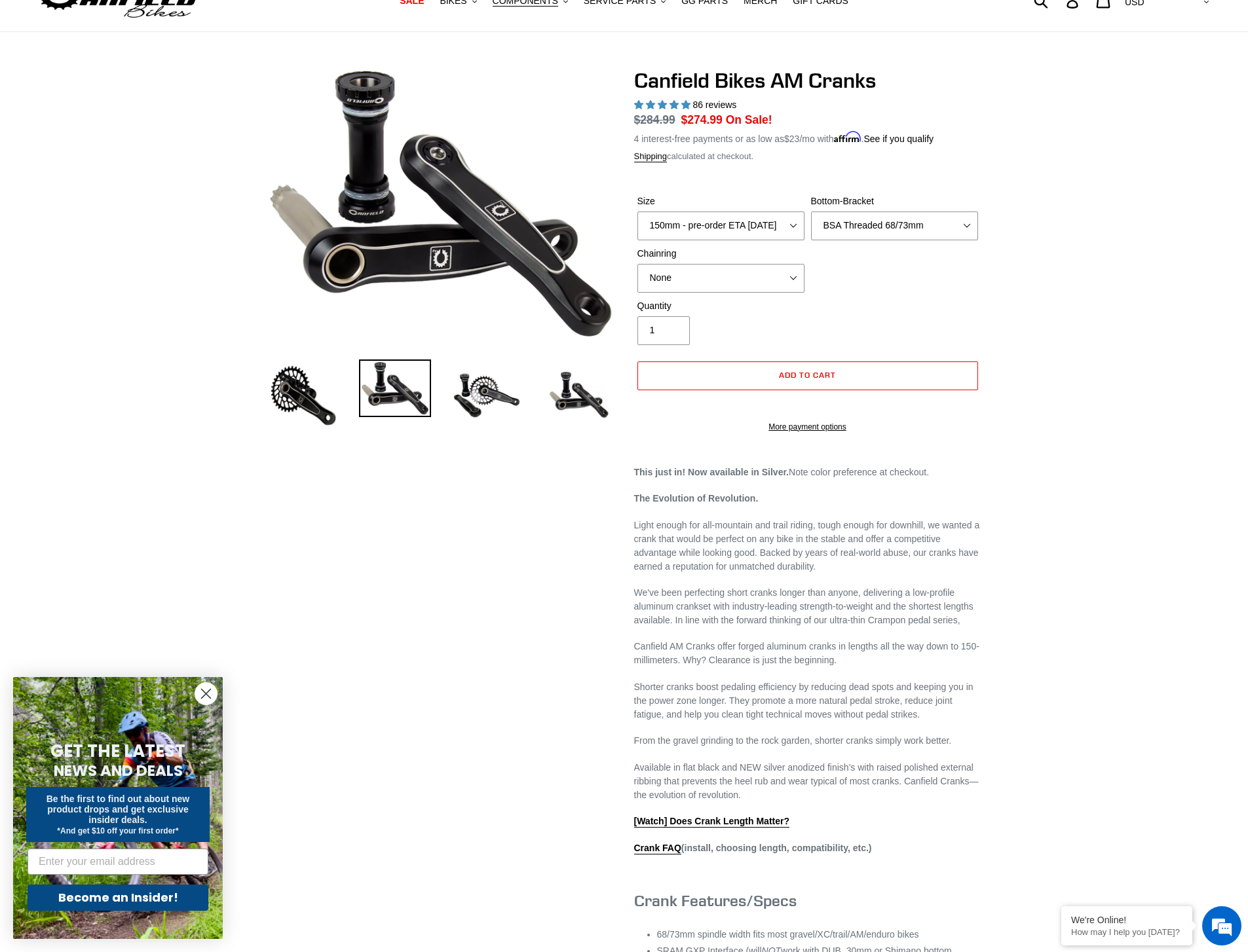
click at [297, 437] on div "Previous slide Next slide" at bounding box center [614, 641] width 734 height 1146
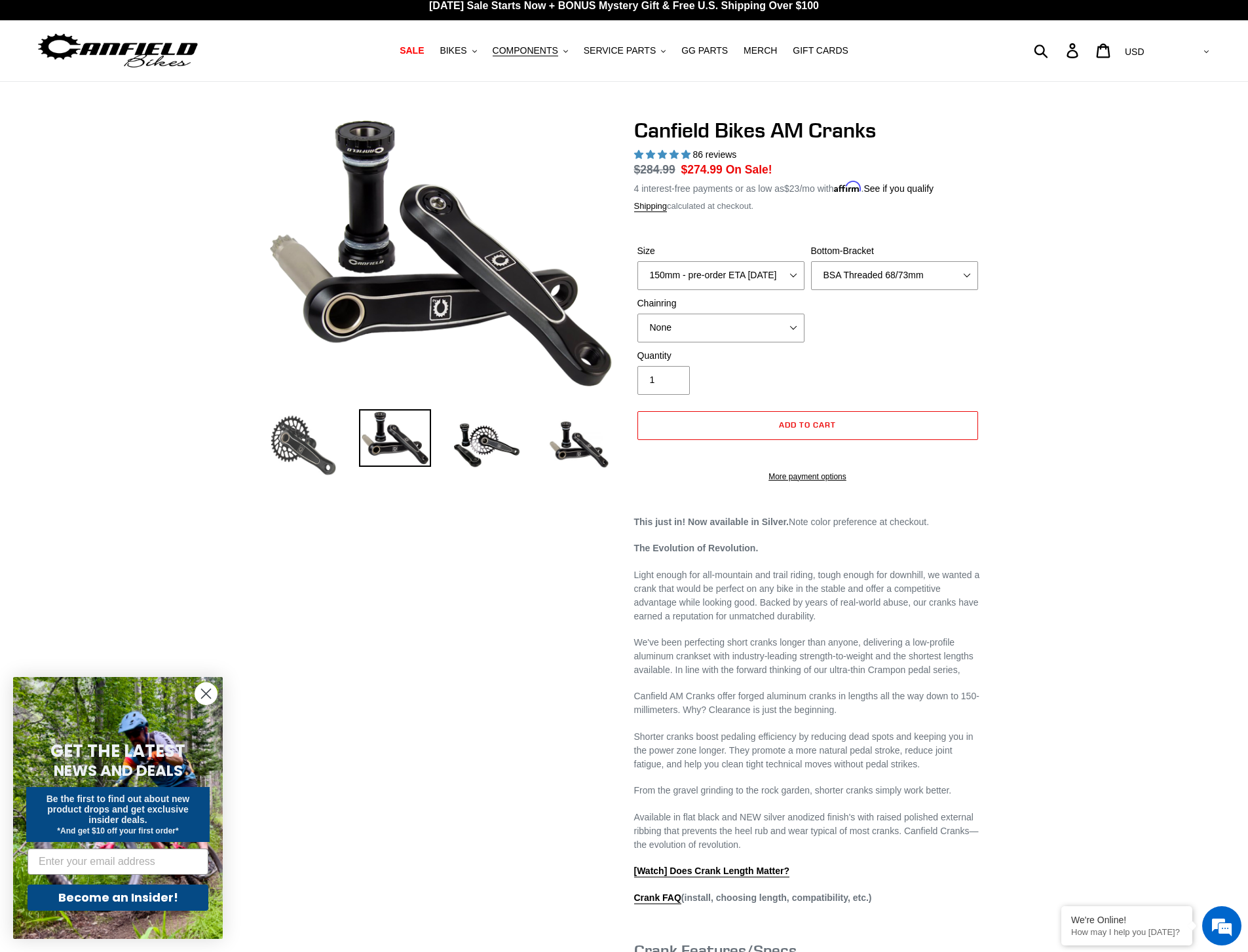
scroll to position [0, 0]
